Goal: Task Accomplishment & Management: Manage account settings

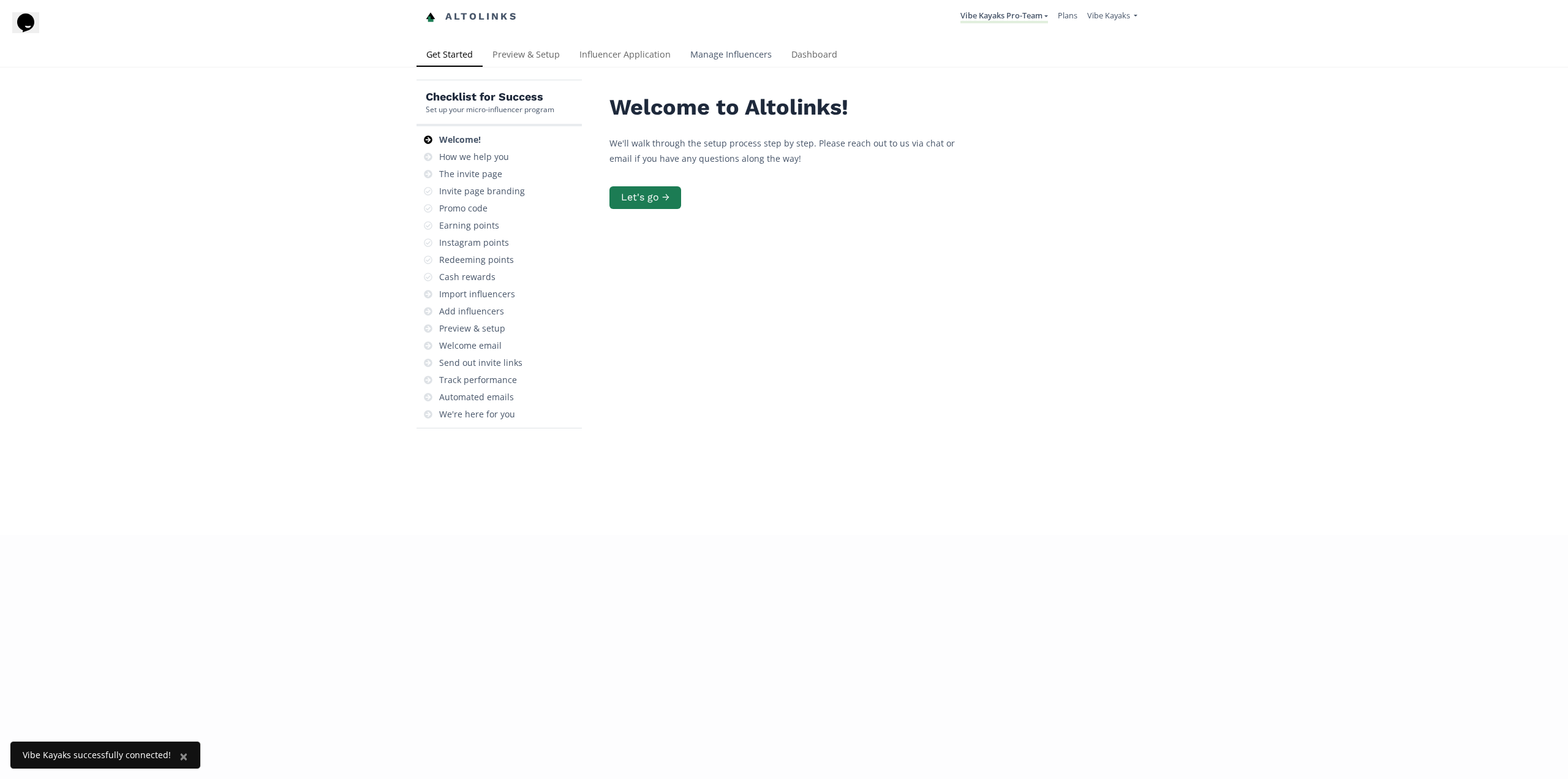
click at [744, 46] on link "Manage Influencers" at bounding box center [731, 56] width 101 height 25
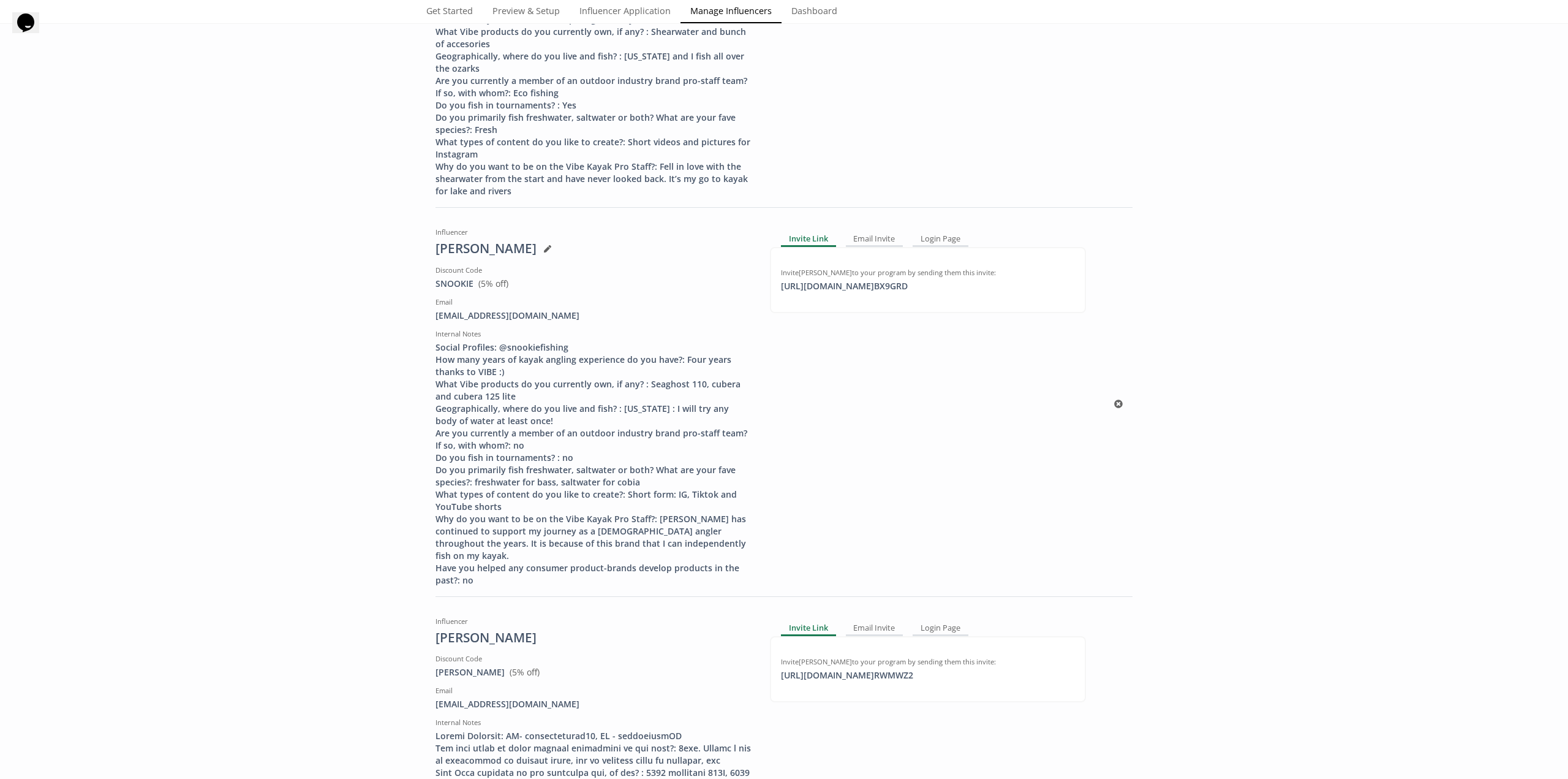
scroll to position [7903, 0]
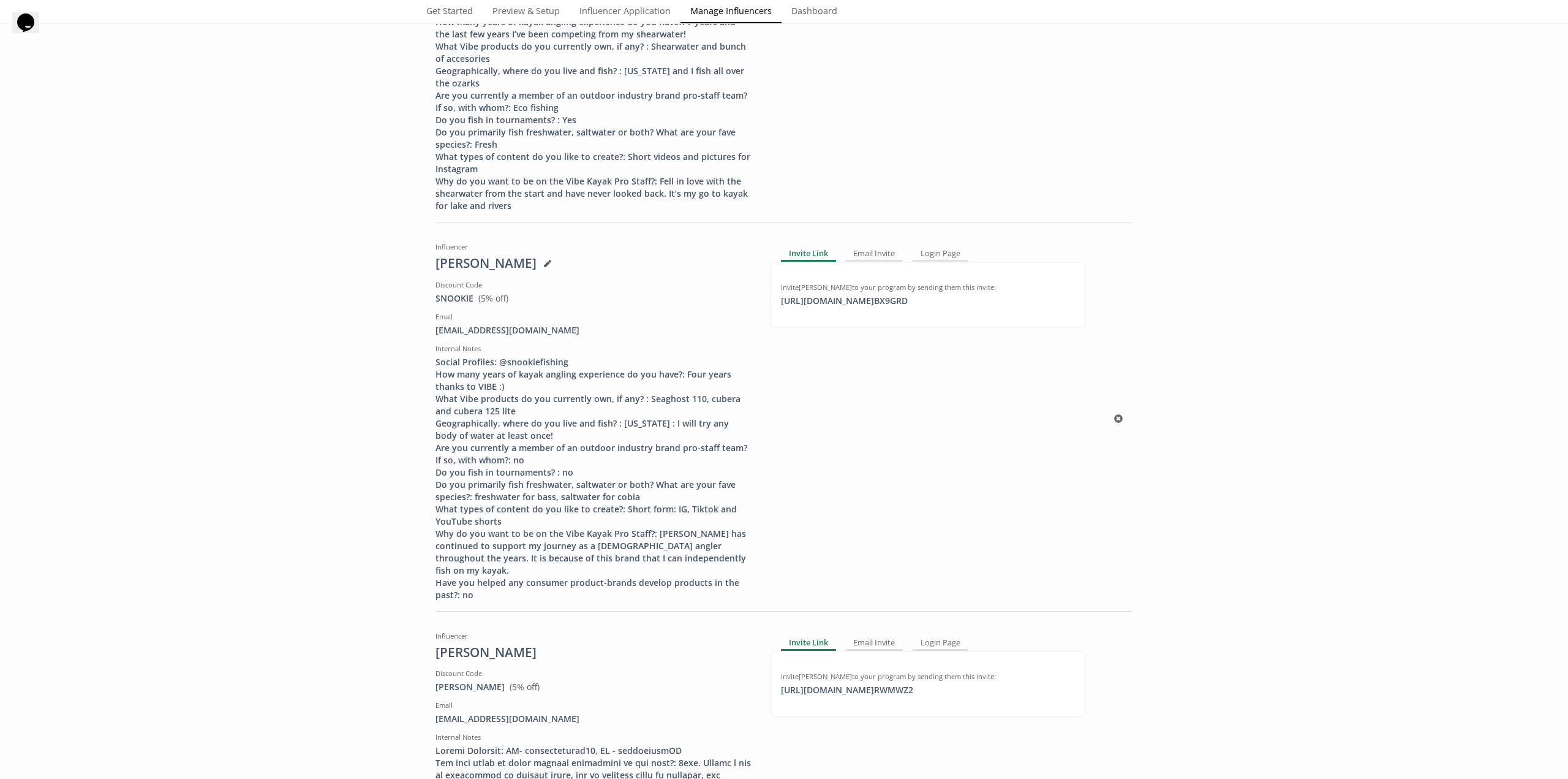
click at [621, 374] on div "Social Profiles: @snookiefishing How many years of kayak angling experience do …" at bounding box center [594, 478] width 316 height 245
click at [929, 237] on div "Invite Link Email Invite Login Page Invite Snookie Risch to your program by sen…" at bounding box center [927, 420] width 335 height 364
click at [931, 247] on div "Login Page" at bounding box center [940, 254] width 55 height 14
click at [874, 247] on div "Email Invite" at bounding box center [872, 254] width 57 height 14
click at [801, 247] on div "Invite Link" at bounding box center [807, 254] width 53 height 14
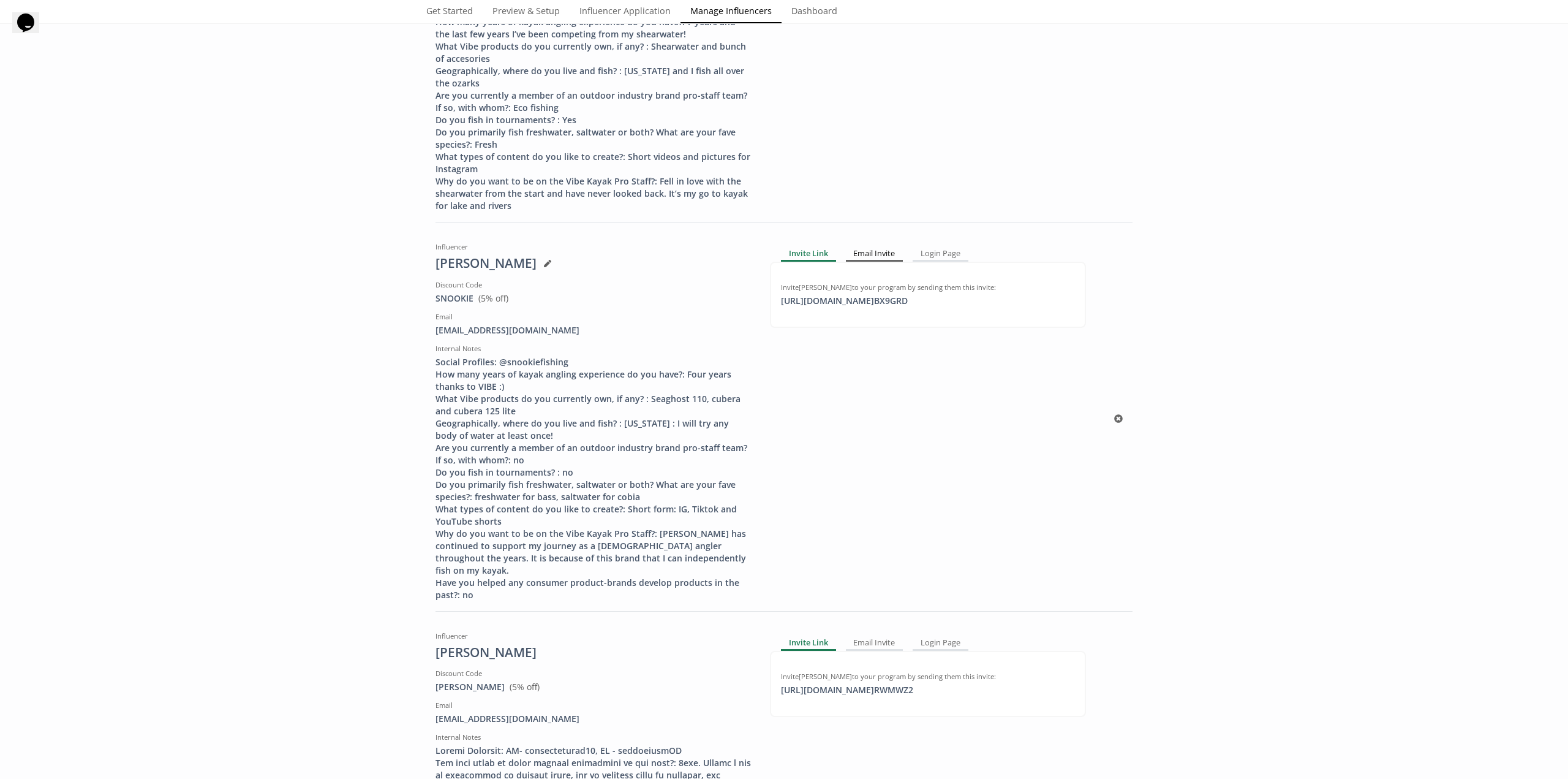
click at [861, 247] on div "Email Invite" at bounding box center [874, 254] width 57 height 14
click at [811, 299] on link "Set up welcome email" at bounding box center [845, 313] width 132 height 27
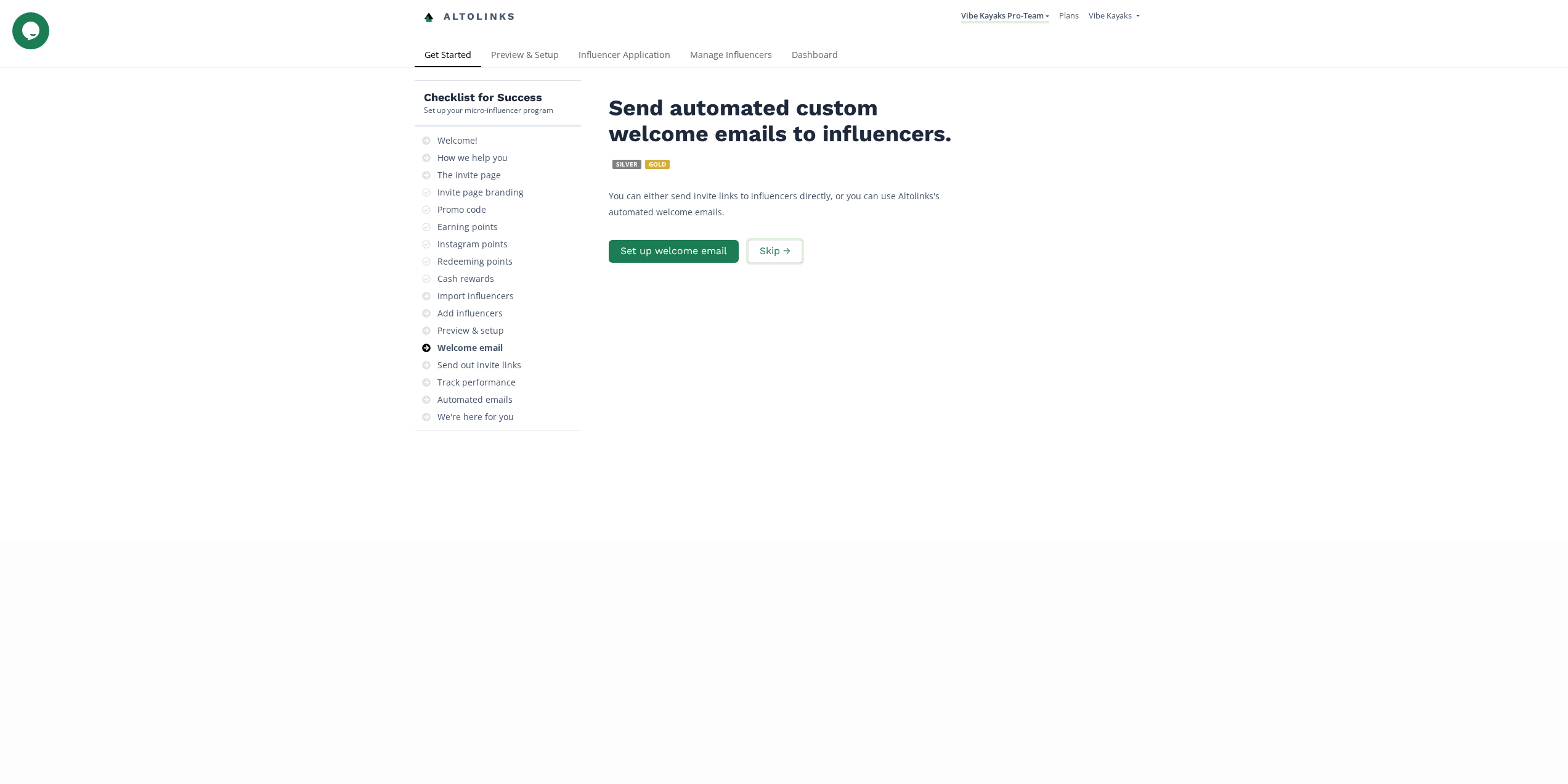
click at [769, 261] on button "Skip →" at bounding box center [775, 251] width 58 height 27
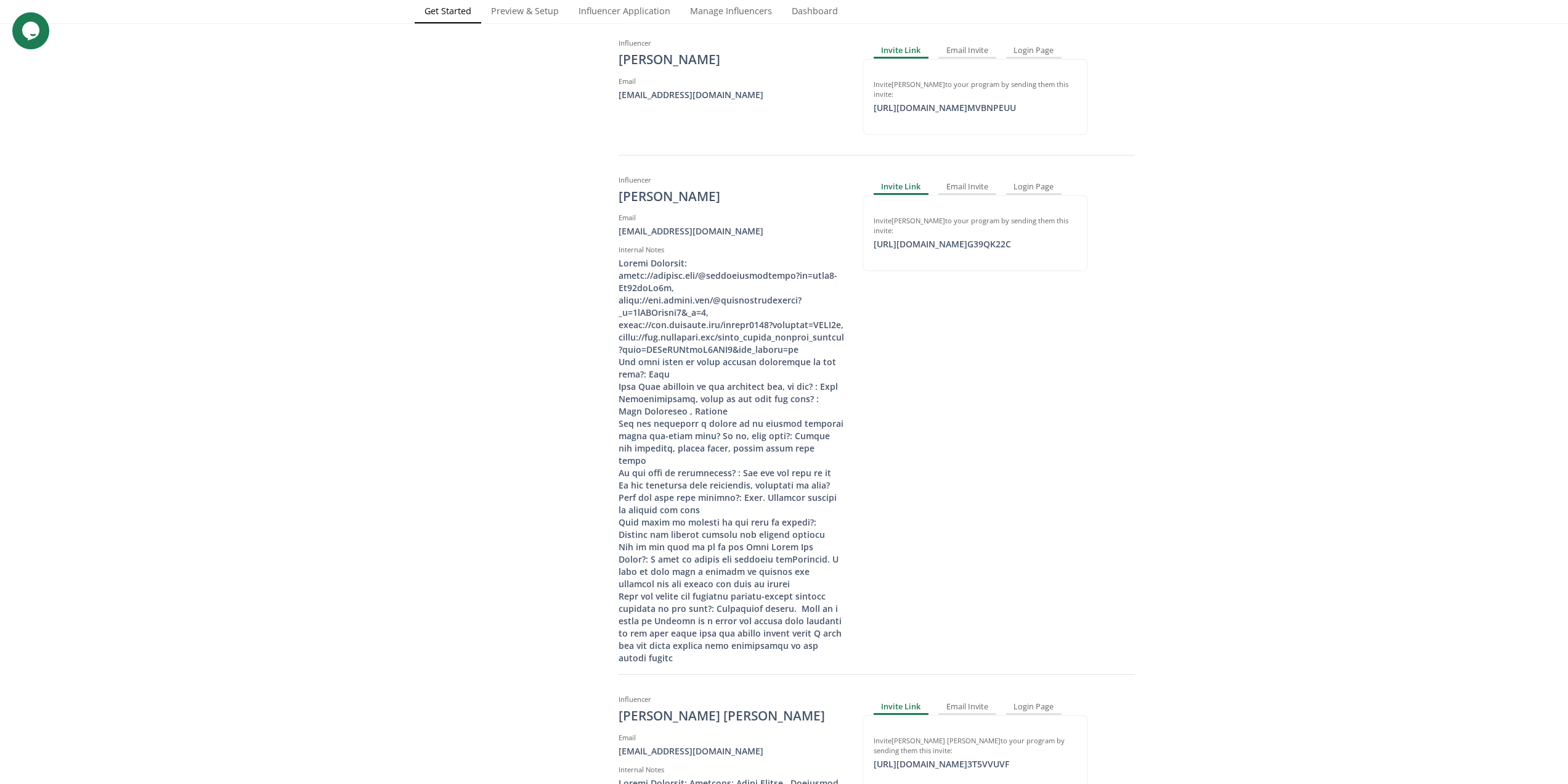
scroll to position [605, 0]
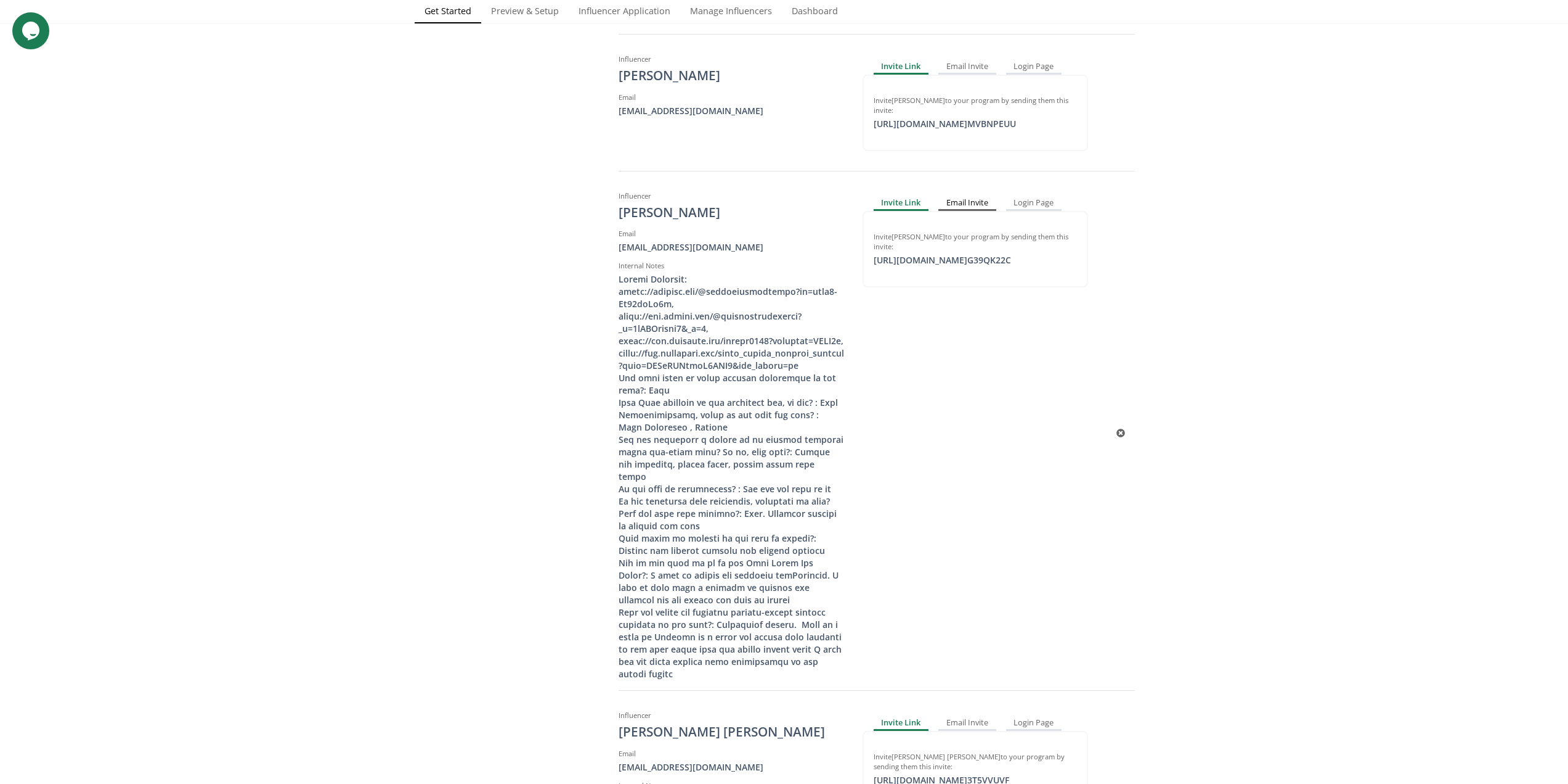
click at [977, 199] on div "Email Invite" at bounding box center [968, 202] width 58 height 14
click at [974, 198] on div "Email Invite" at bounding box center [967, 202] width 60 height 14
click at [1028, 204] on div "Login Page" at bounding box center [1035, 202] width 56 height 14
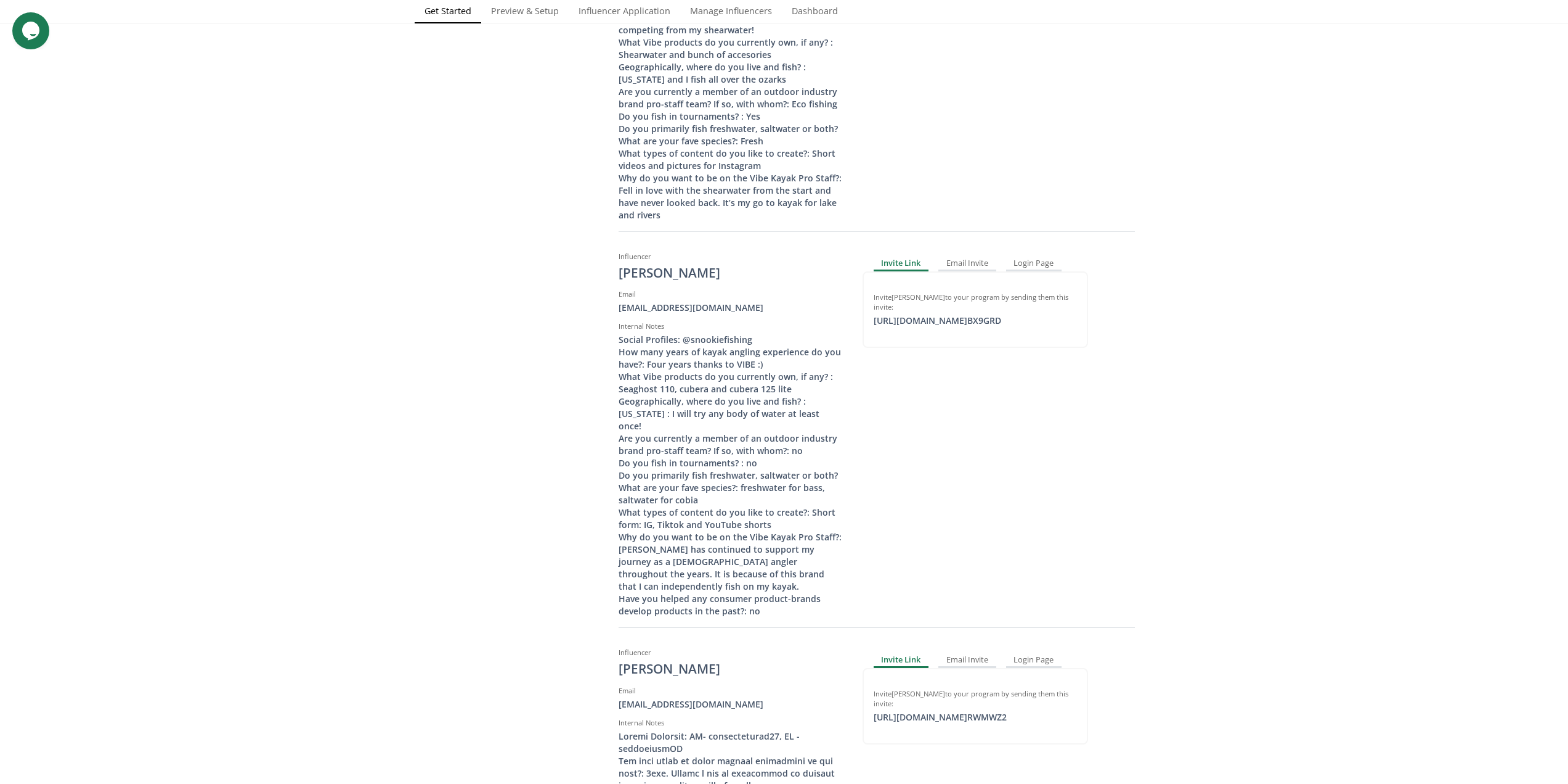
scroll to position [9175, 0]
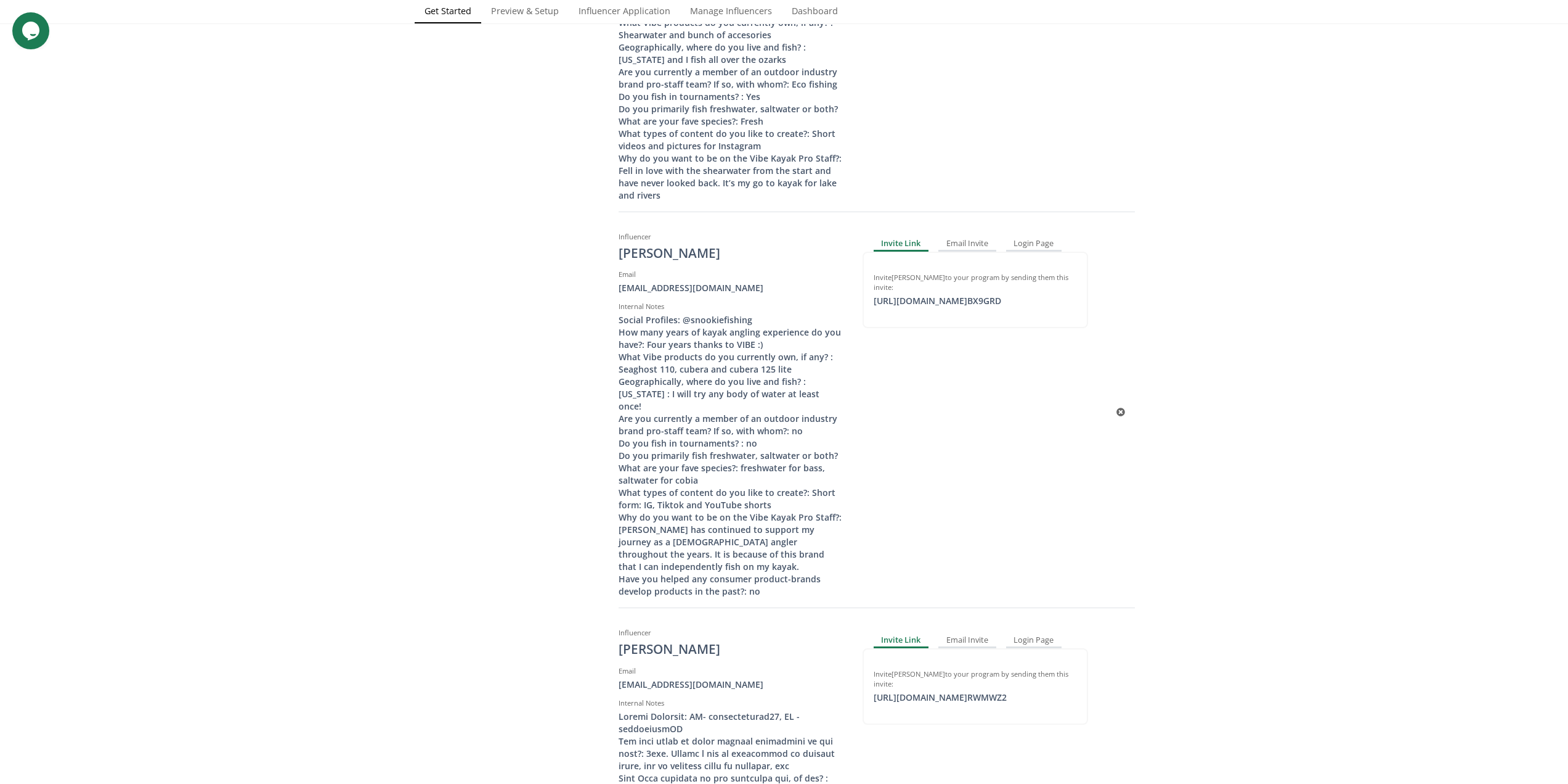
click at [1043, 237] on div "Login Page" at bounding box center [1034, 244] width 56 height 14
click at [1008, 285] on div "https://app.altolinks.com/program/ 6wWtUUBb copied" at bounding box center [943, 291] width 154 height 12
copy div "https://app.altolinks.com/program/ 6wWtUUBb"
click at [734, 10] on link "Manage Influencers" at bounding box center [731, 12] width 102 height 25
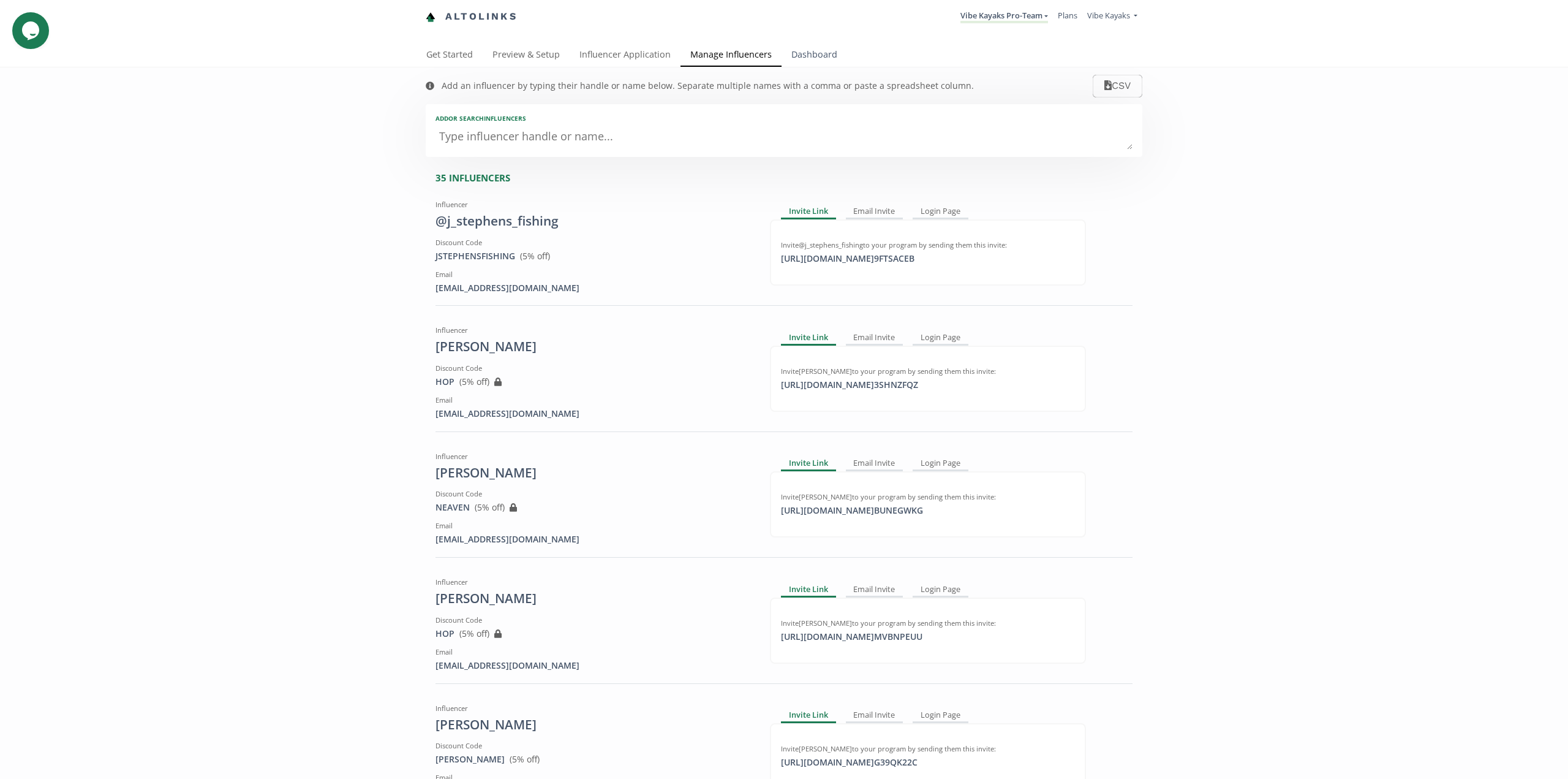
click at [812, 55] on link "Dashboard" at bounding box center [814, 56] width 66 height 25
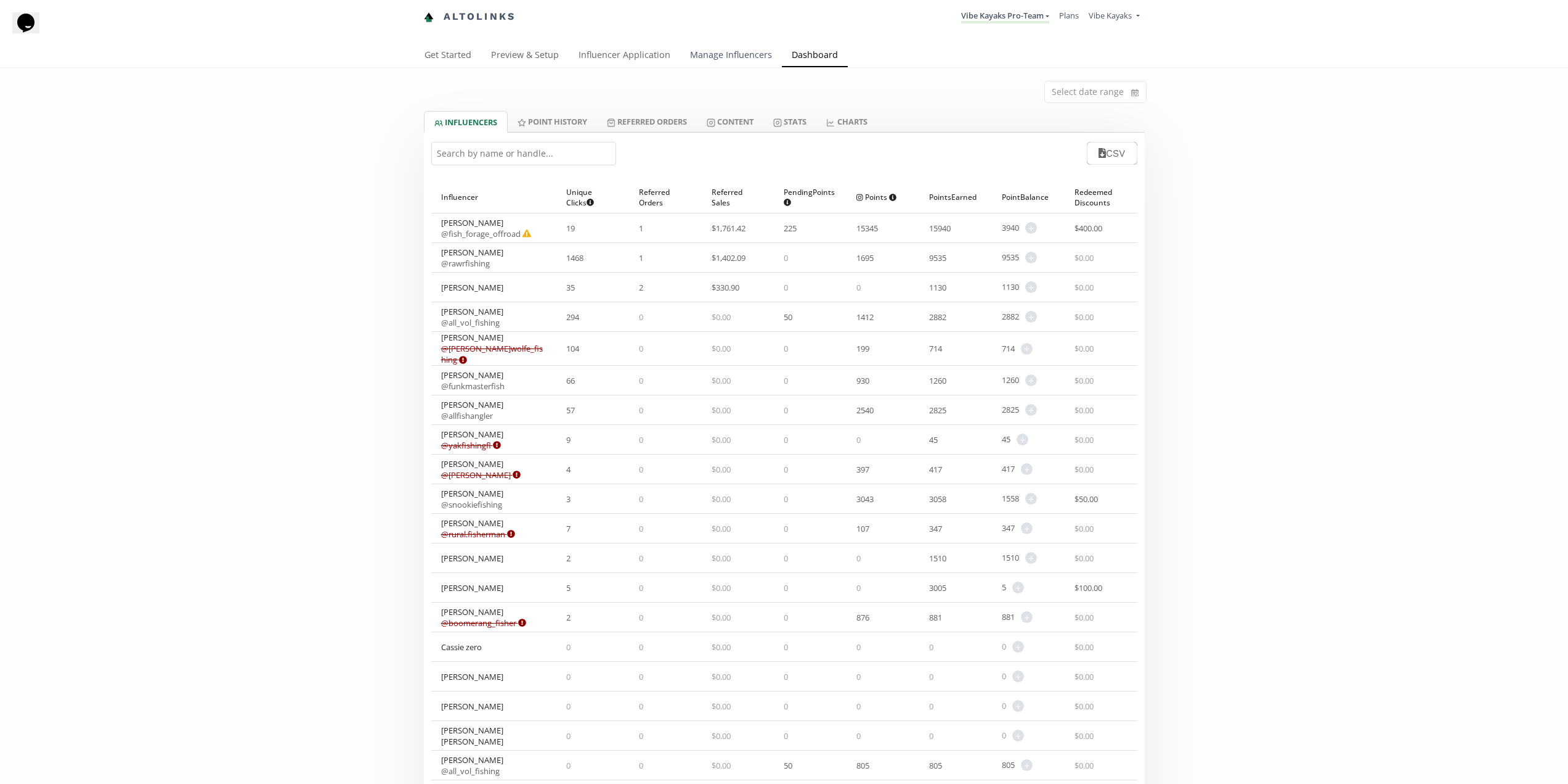
click at [757, 59] on link "Manage Influencers" at bounding box center [731, 57] width 102 height 25
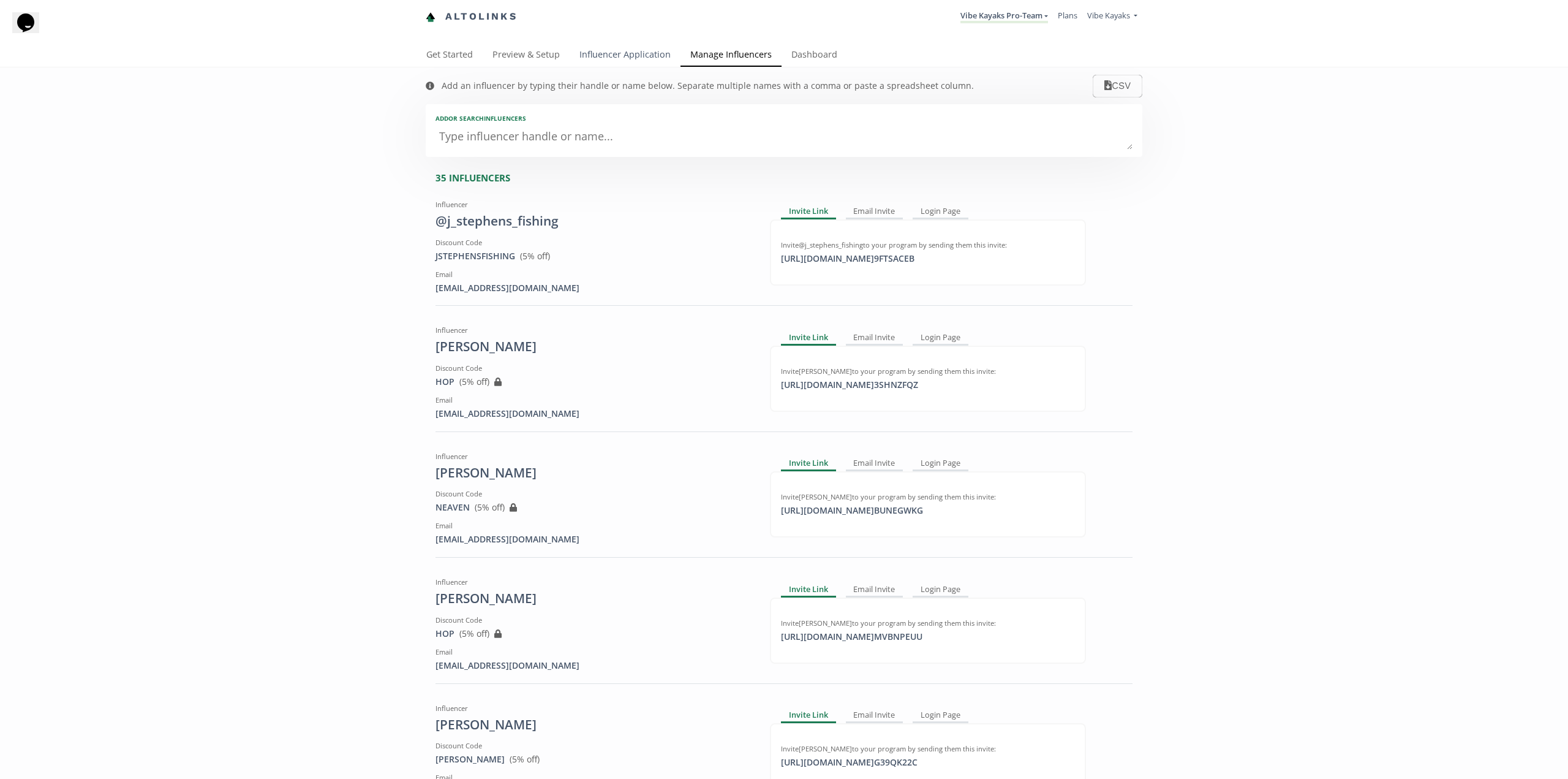
click at [628, 61] on link "Influencer Application" at bounding box center [625, 56] width 111 height 25
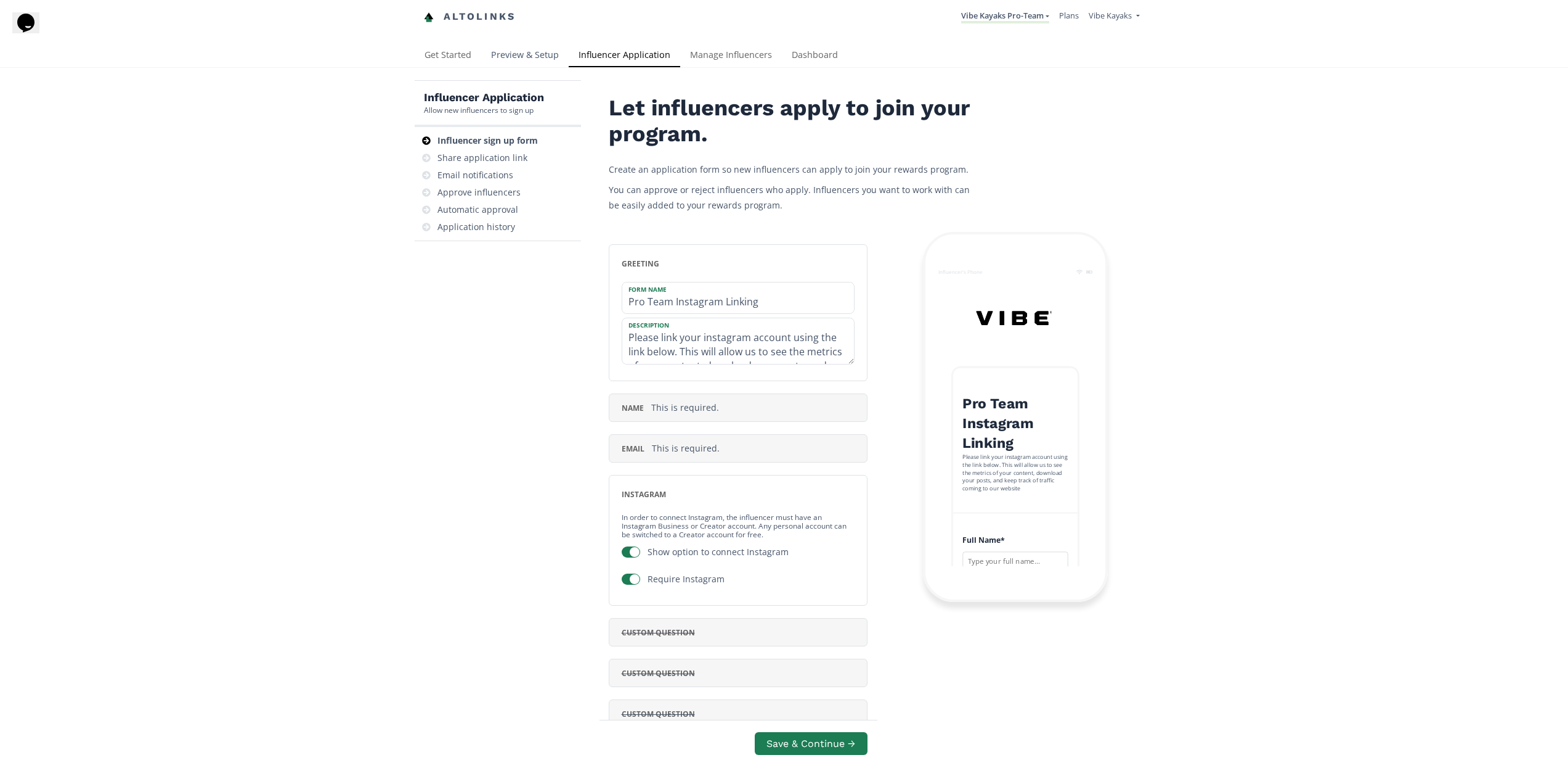
click at [514, 52] on link "Preview & Setup" at bounding box center [525, 57] width 87 height 25
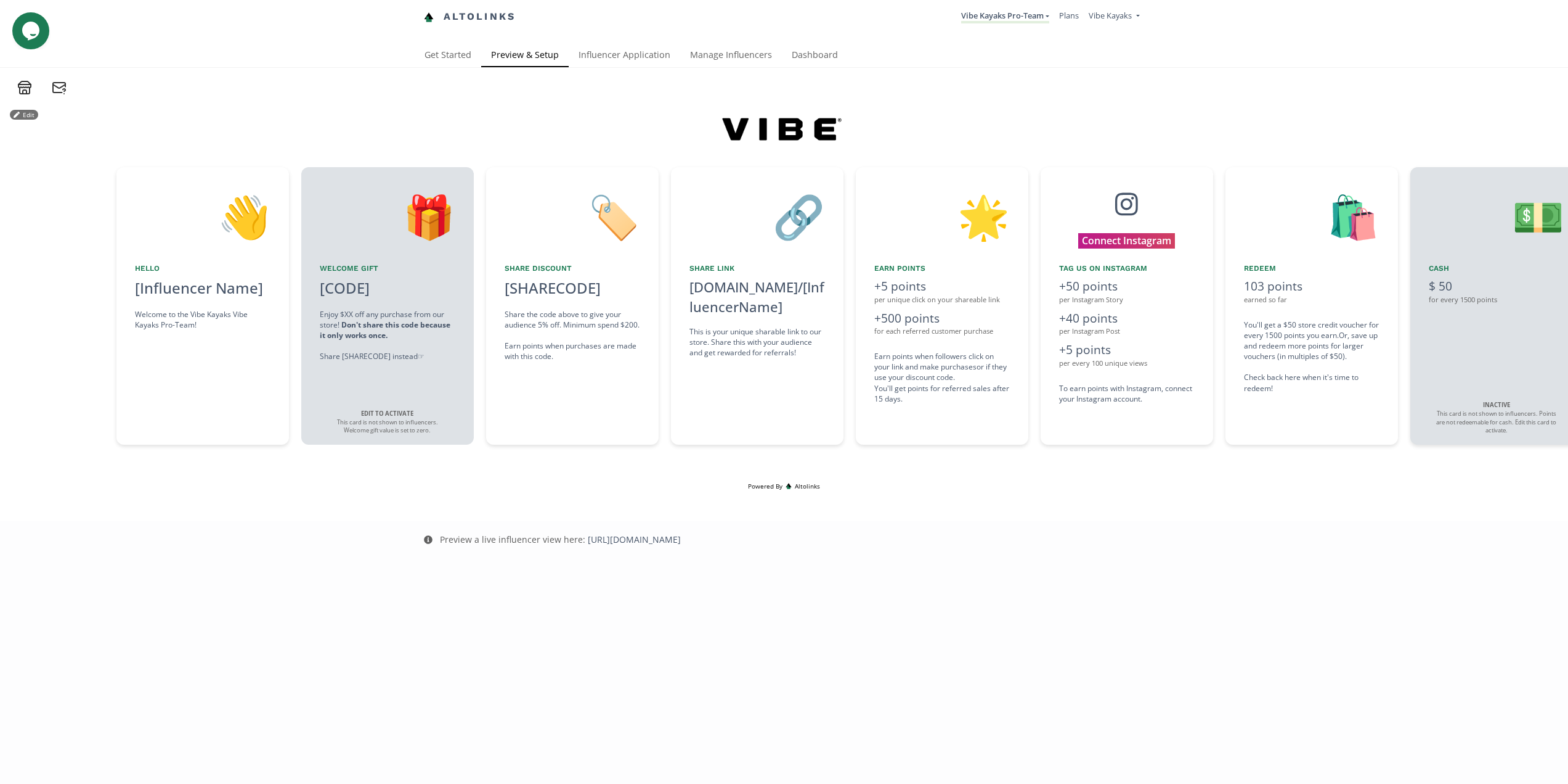
scroll to position [0, 554]
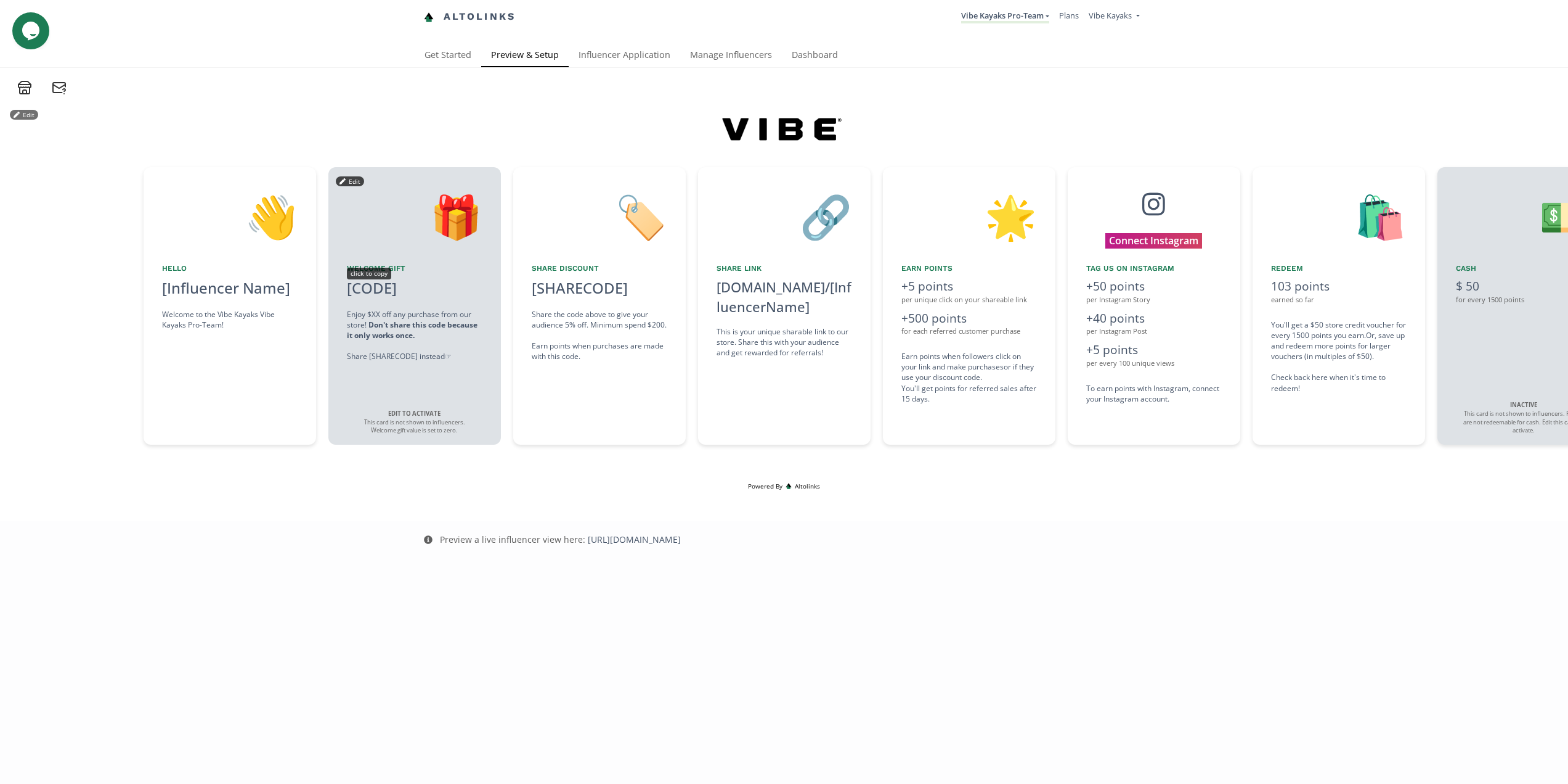
click at [403, 274] on div "🎁 Welcome Gift [CODE] click to copy Enjoy $XX off any purchase from our store! …" at bounding box center [414, 305] width 173 height 277
click at [349, 179] on button "Edit" at bounding box center [350, 181] width 29 height 10
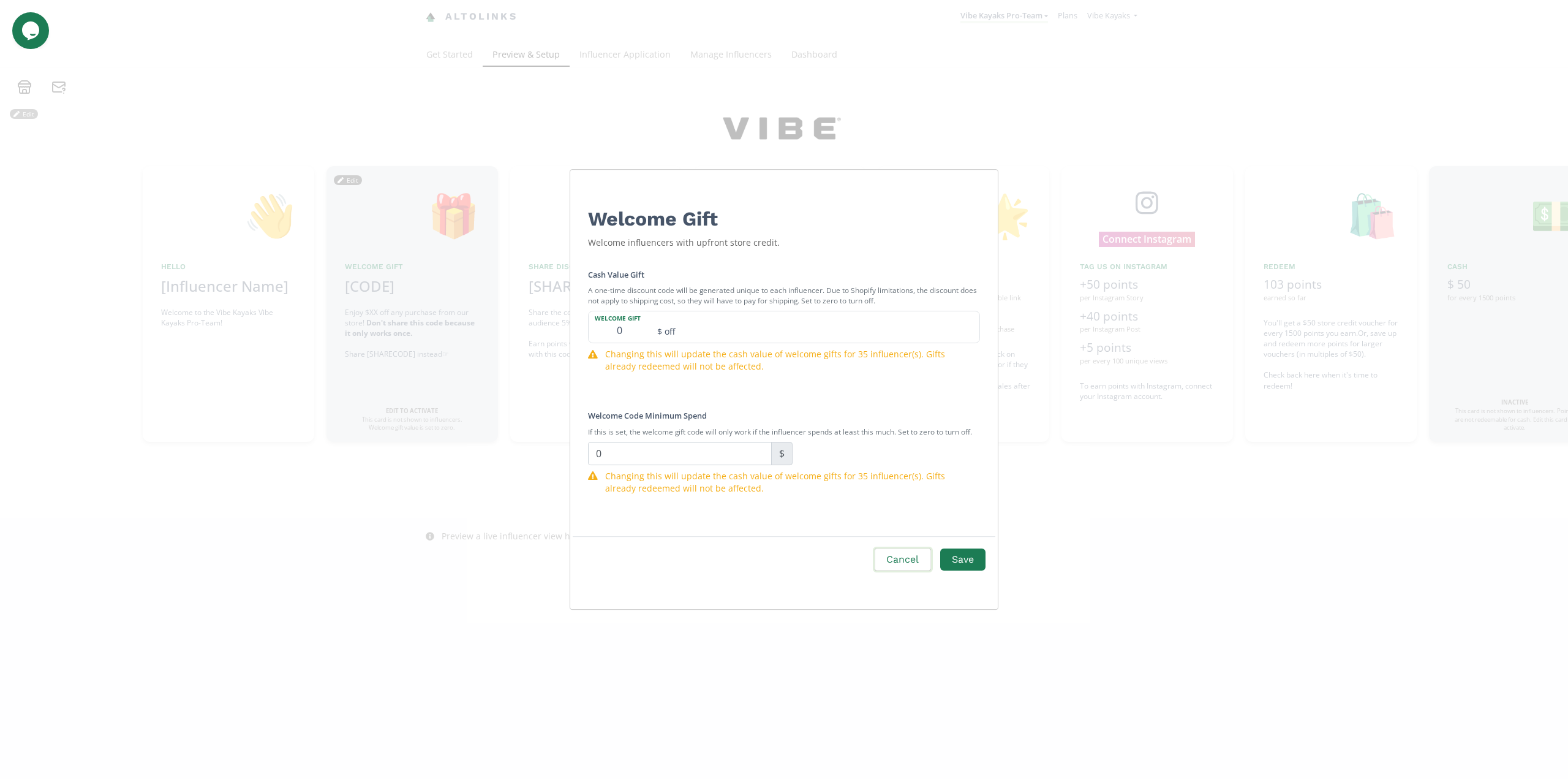
click at [904, 558] on button "Cancel" at bounding box center [903, 560] width 59 height 27
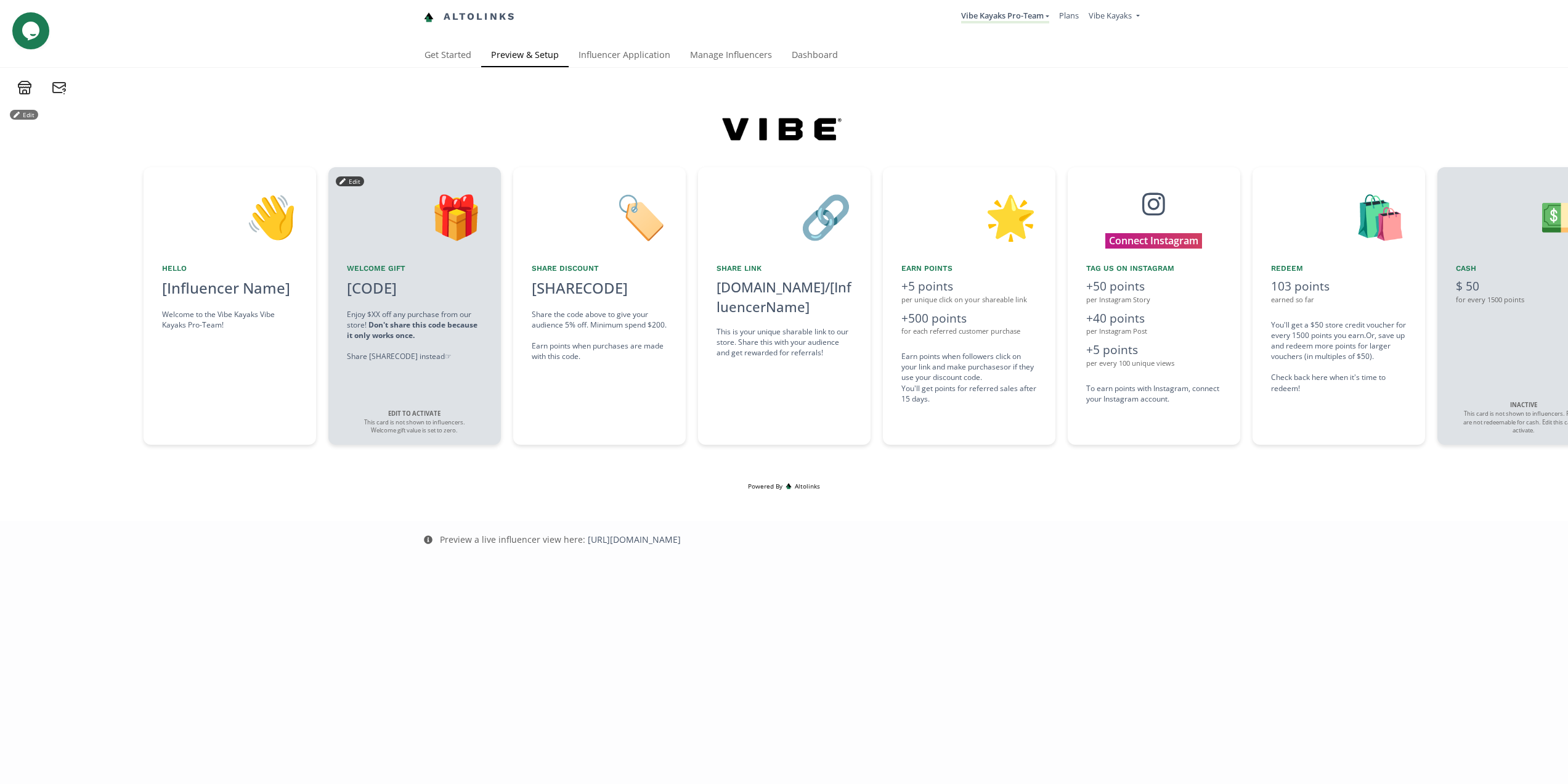
click at [313, 577] on div "Edit Edit 👋 Hello [Influencer Name] Welcome to the Vibe Kayaks Vibe Kayaks Pro-…" at bounding box center [784, 460] width 1568 height 784
click at [207, 339] on div "👋 Hello [Influencer Name] Welcome to the Vibe Kayaks Vibe Kayaks Pro-Team! Edit" at bounding box center [230, 305] width 173 height 277
click at [170, 183] on button "Edit" at bounding box center [165, 181] width 29 height 10
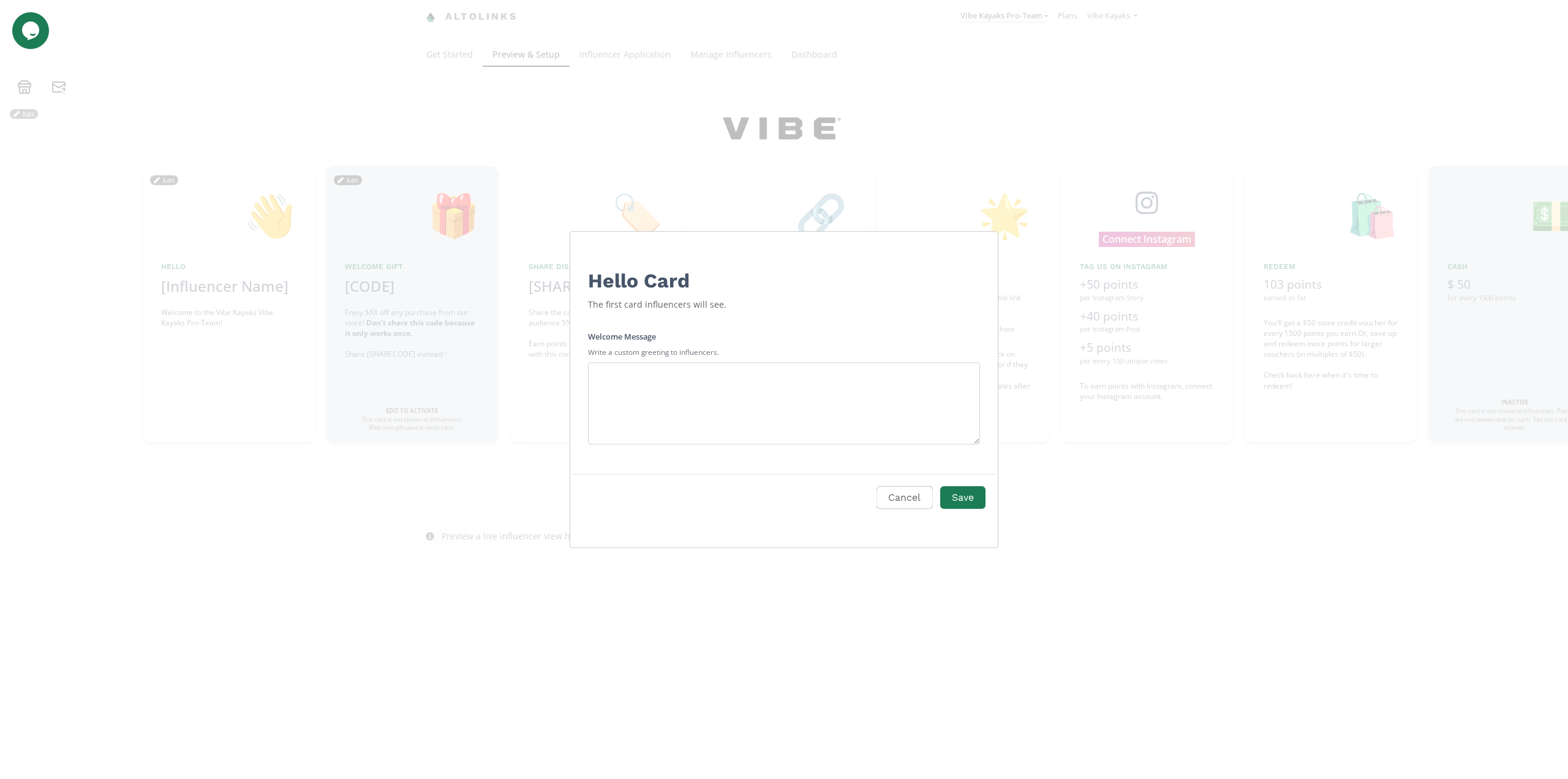
click at [907, 482] on div "Cancel Save" at bounding box center [784, 505] width 422 height 64
click at [900, 494] on button "Cancel" at bounding box center [903, 498] width 59 height 27
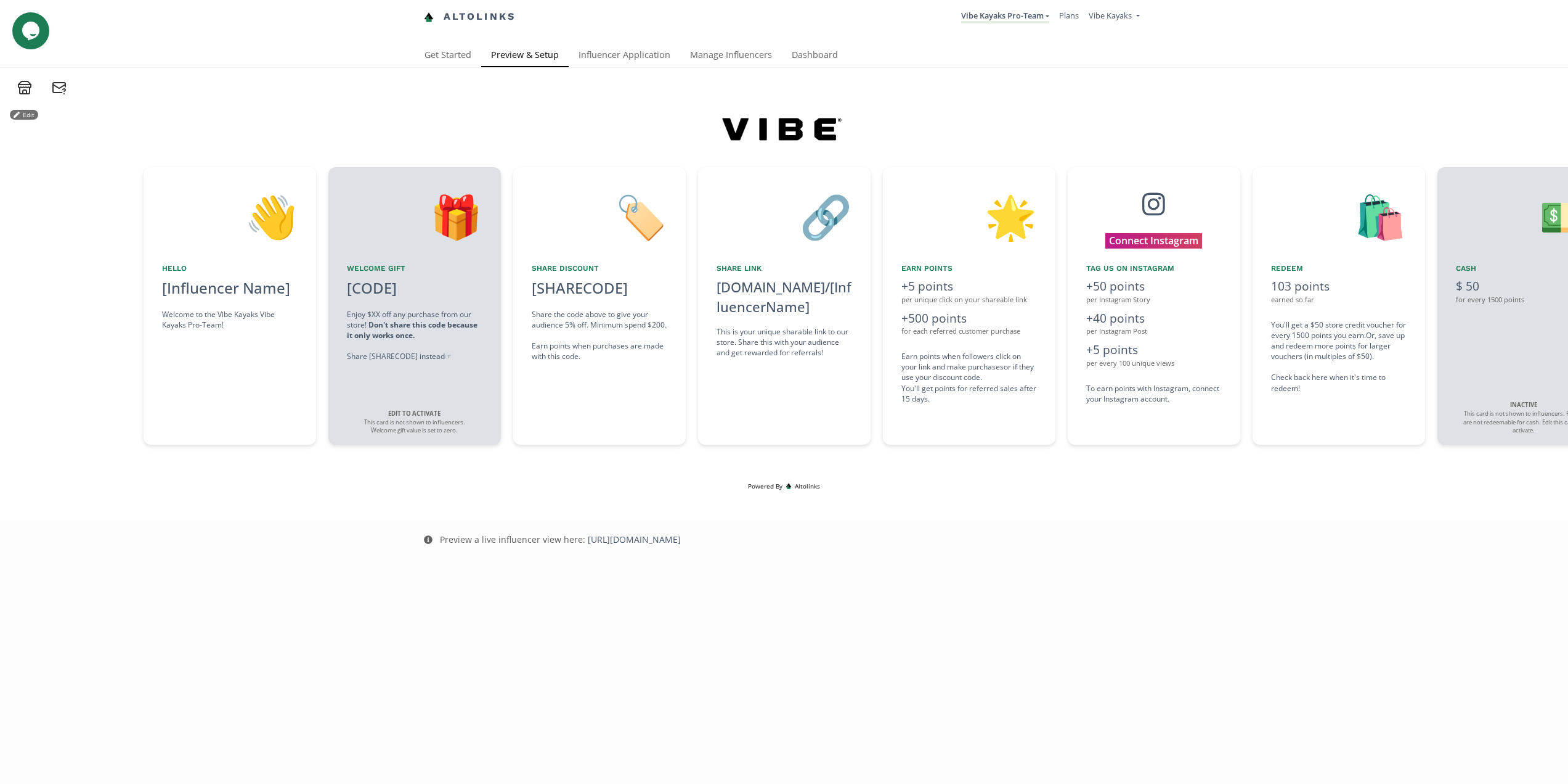
click at [26, 82] on icon at bounding box center [24, 83] width 12 height 3
